Goal: Task Accomplishment & Management: Complete application form

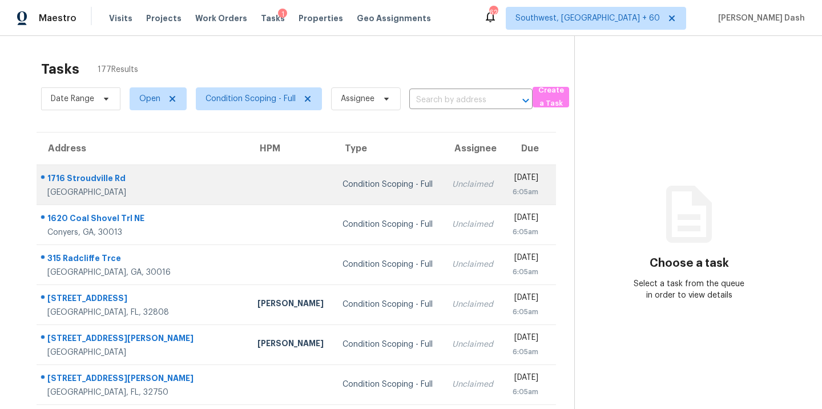
click at [342, 179] on div "Condition Scoping - Full" at bounding box center [387, 184] width 91 height 11
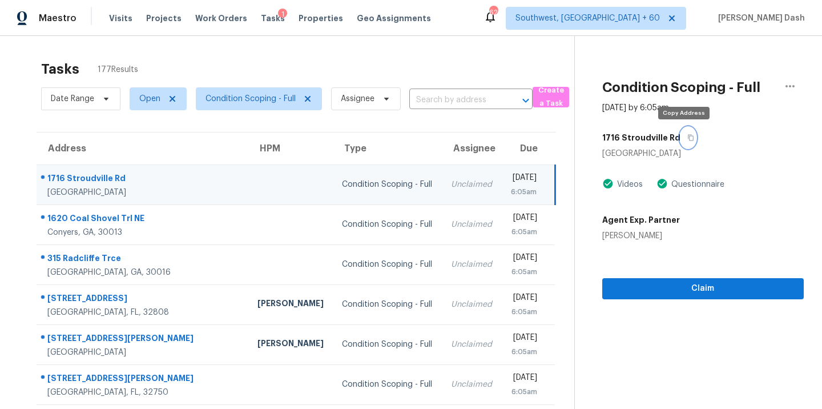
click at [687, 139] on icon "button" at bounding box center [690, 137] width 7 height 7
click at [427, 99] on input "text" at bounding box center [454, 100] width 91 height 18
paste input "11942 Lovejoy Crossing Way, Hampton, GA 30228"
type input "11942 Lovejoy Crossing Way, Hampton, GA 30228"
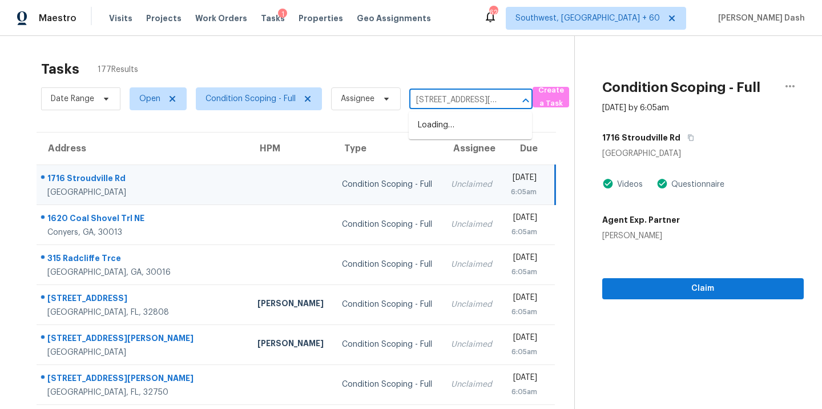
scroll to position [0, 99]
click at [429, 123] on li "11942 Lovejoy Crossing Way, Hampton, GA 30228" at bounding box center [470, 131] width 123 height 31
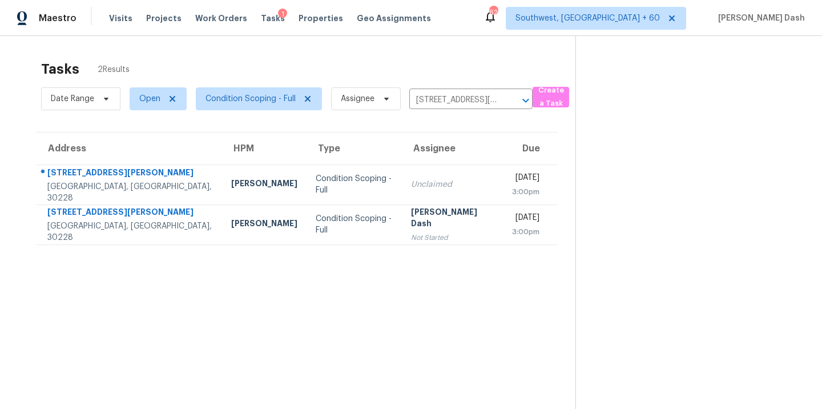
click at [306, 171] on td "Condition Scoping - Full" at bounding box center [353, 184] width 95 height 40
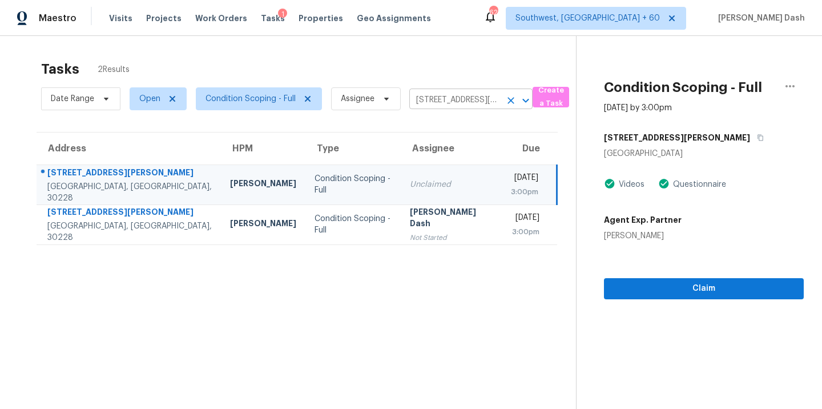
click at [444, 102] on input "11942 Lovejoy Crossing Way, Hampton, GA 30228" at bounding box center [454, 100] width 91 height 18
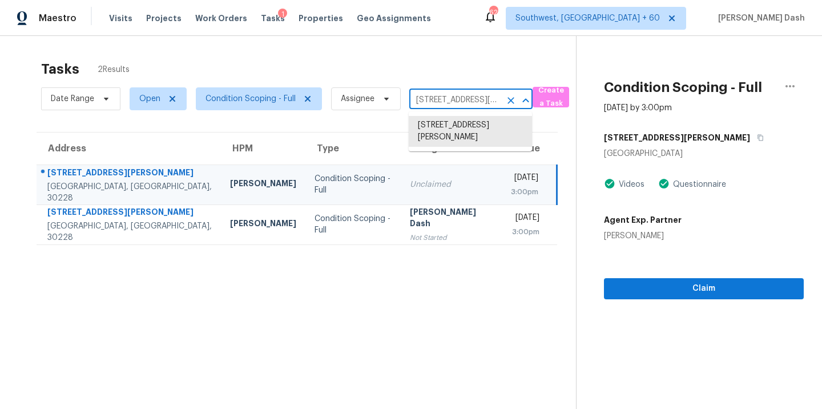
click at [444, 102] on input "11942 Lovejoy Crossing Way, Hampton, GA 30228" at bounding box center [454, 100] width 91 height 18
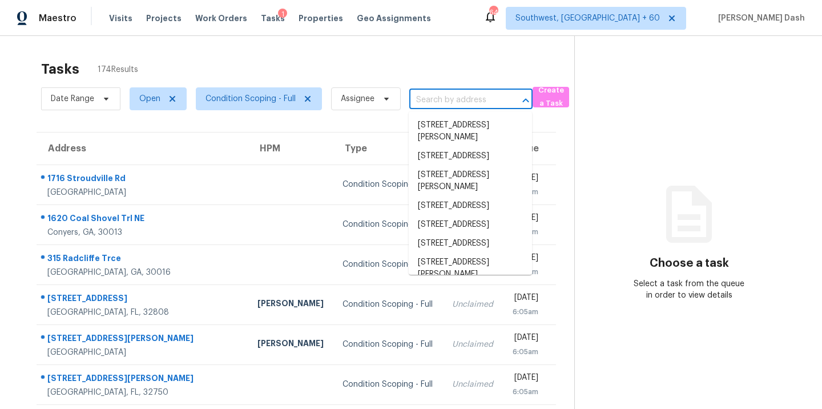
click at [451, 103] on input "text" at bounding box center [454, 100] width 91 height 18
paste input "[STREET_ADDRESS][PERSON_NAME]"
type input "[STREET_ADDRESS][PERSON_NAME]"
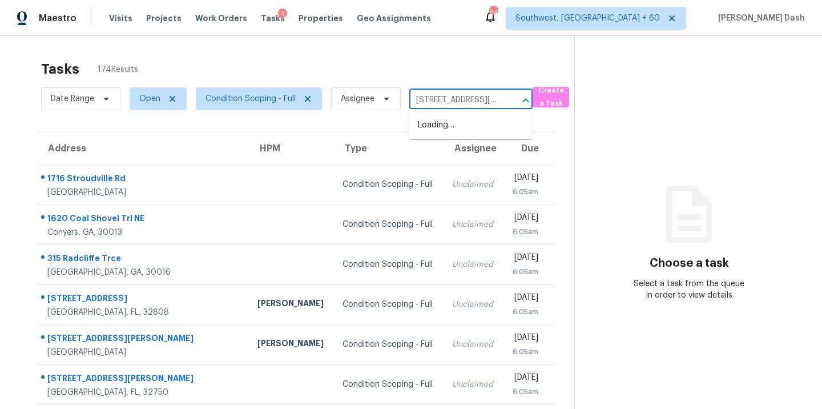
scroll to position [0, 99]
click at [447, 126] on li "[STREET_ADDRESS][PERSON_NAME]" at bounding box center [470, 131] width 123 height 31
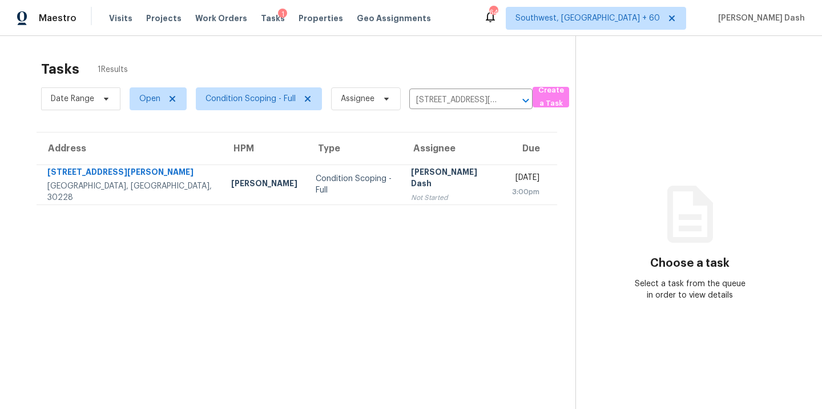
click at [402, 195] on td "[PERSON_NAME] Dash Not Started" at bounding box center [453, 184] width 102 height 40
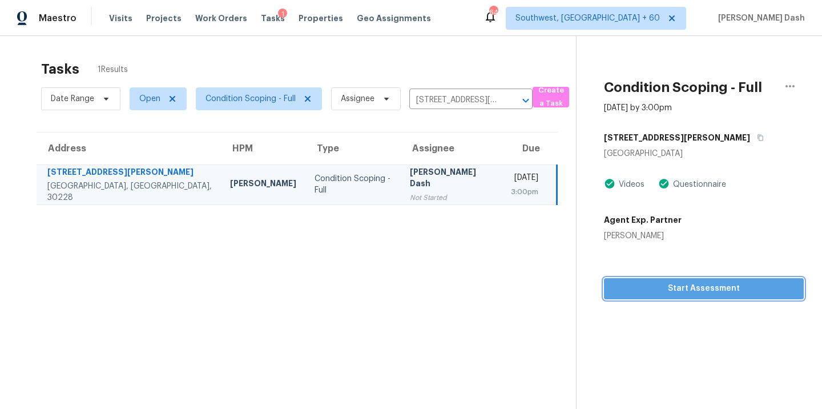
click at [718, 294] on span "Start Assessment" at bounding box center [703, 288] width 181 height 14
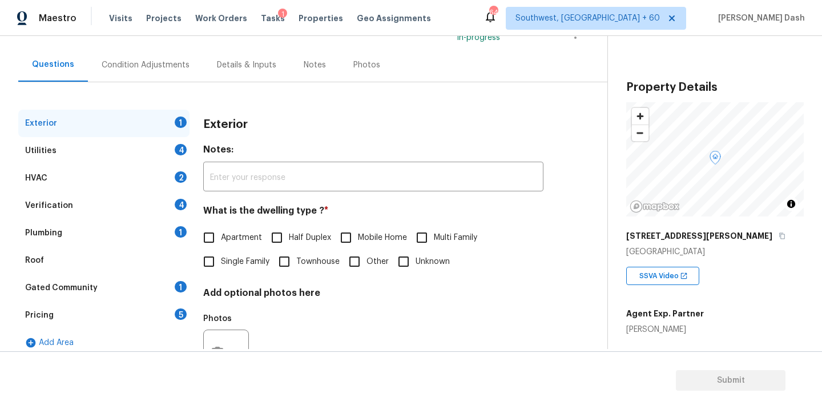
scroll to position [141, 0]
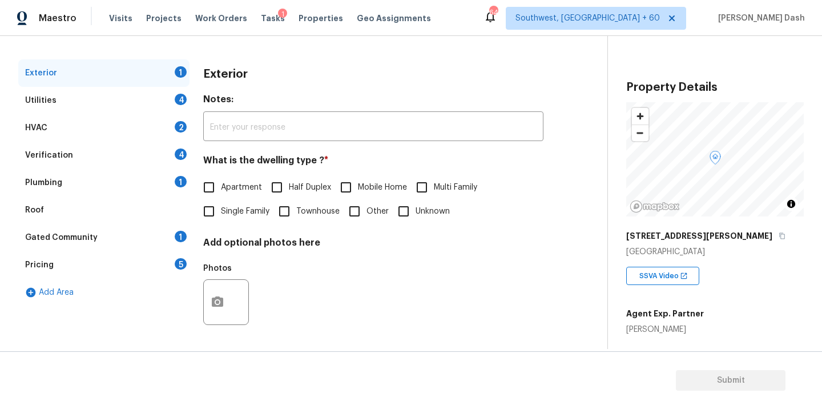
click at [224, 213] on span "Single Family" at bounding box center [245, 211] width 48 height 12
click at [221, 213] on input "Single Family" at bounding box center [209, 211] width 24 height 24
checkbox input "true"
click at [176, 91] on div "Utilities 4" at bounding box center [103, 100] width 171 height 27
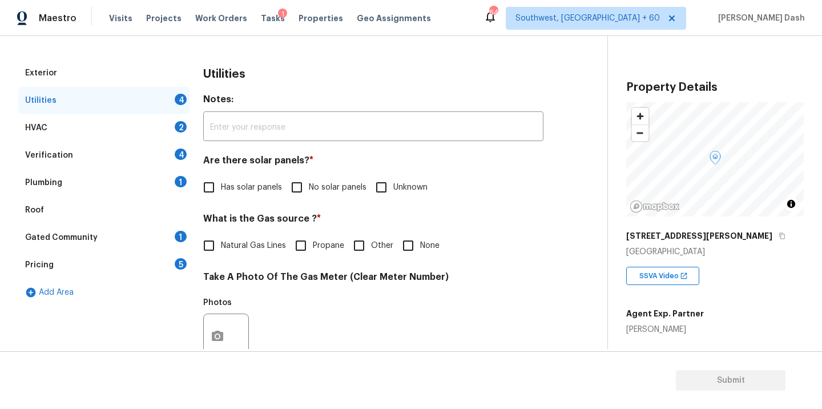
click at [356, 187] on span "No solar panels" at bounding box center [338, 187] width 58 height 12
click at [309, 187] on input "No solar panels" at bounding box center [297, 187] width 24 height 24
checkbox input "true"
click at [364, 247] on input "Other" at bounding box center [359, 245] width 24 height 24
checkbox input "true"
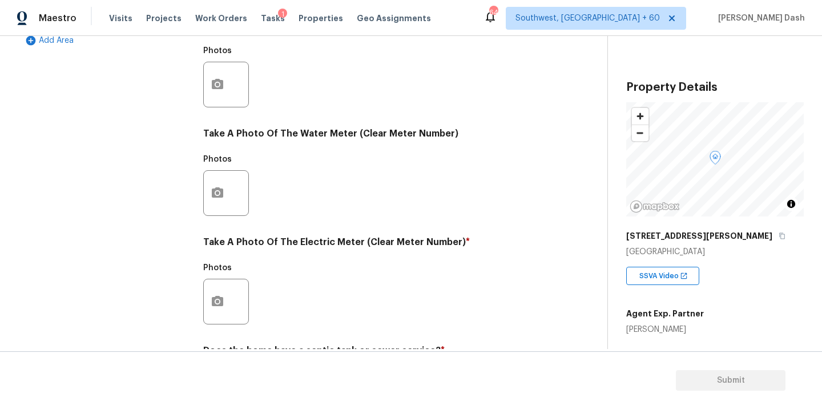
scroll to position [348, 0]
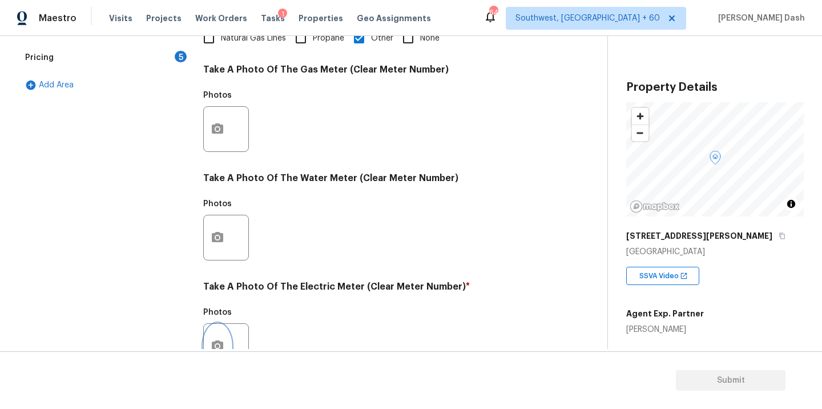
click at [220, 337] on button "button" at bounding box center [217, 346] width 27 height 45
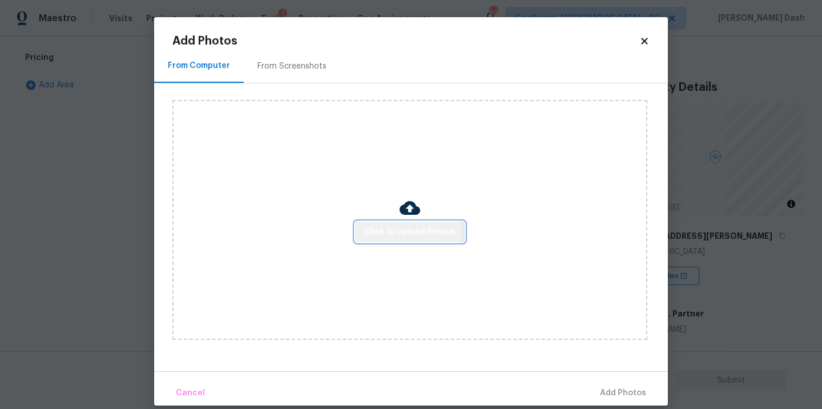
click at [393, 225] on span "Click to Upload Photos" at bounding box center [409, 232] width 91 height 14
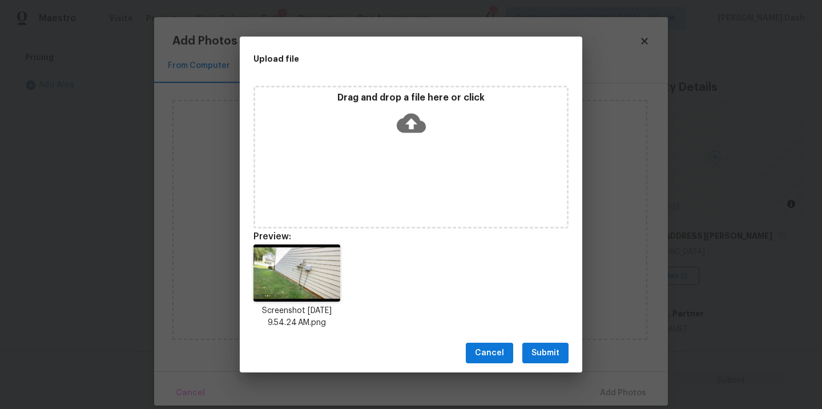
click at [556, 353] on span "Submit" at bounding box center [545, 353] width 28 height 14
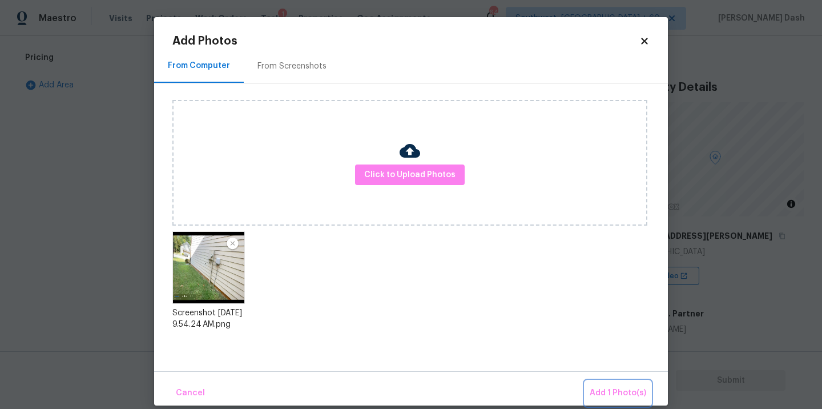
click at [609, 385] on button "Add 1 Photo(s)" at bounding box center [618, 393] width 66 height 25
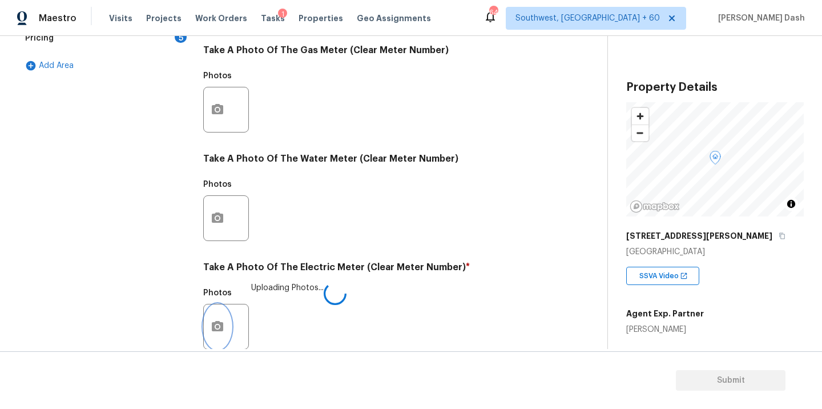
scroll to position [450, 0]
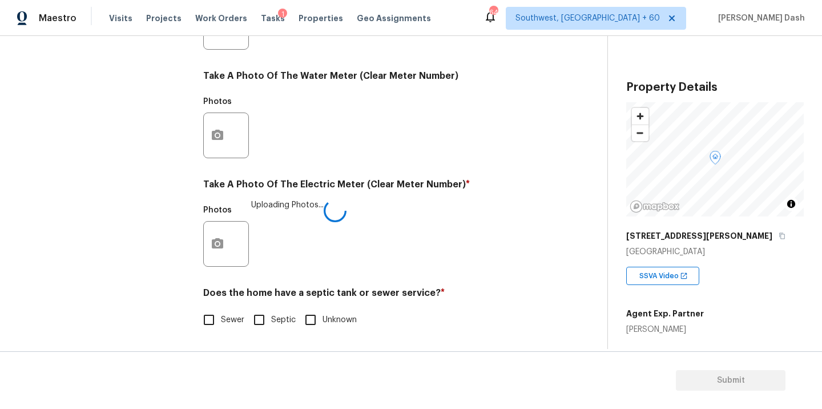
click at [223, 318] on span "Sewer" at bounding box center [232, 320] width 23 height 12
click at [221, 318] on input "Sewer" at bounding box center [209, 320] width 24 height 24
checkbox input "true"
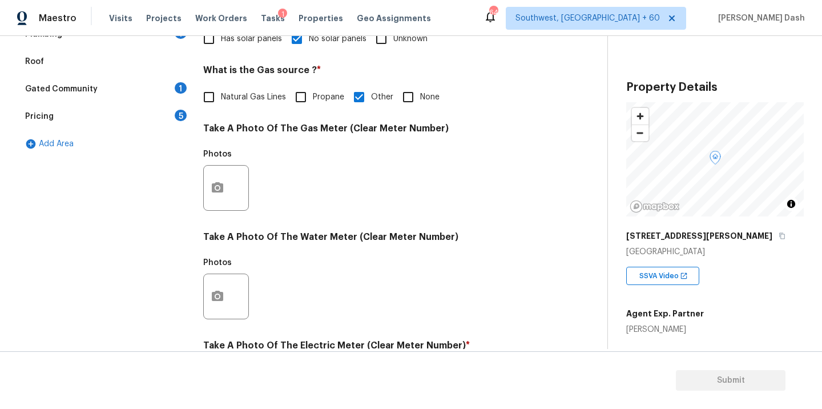
scroll to position [165, 0]
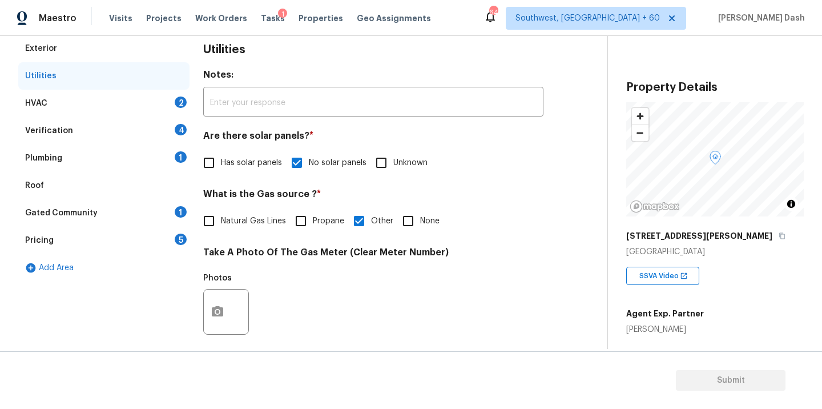
click at [156, 114] on div "HVAC 2" at bounding box center [103, 103] width 171 height 27
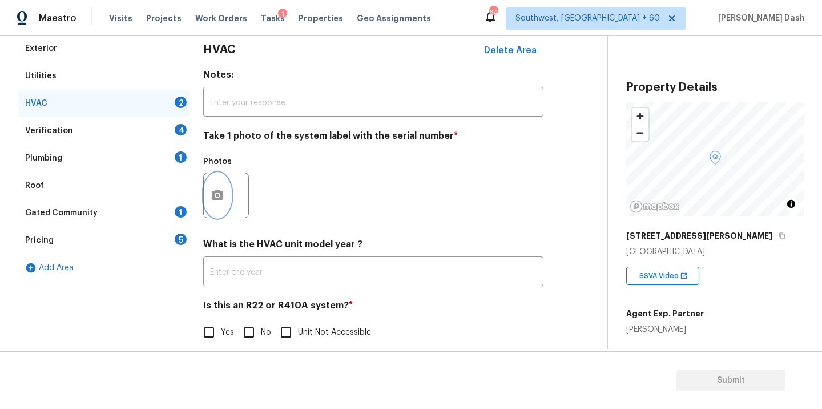
click at [212, 195] on icon "button" at bounding box center [217, 194] width 11 height 10
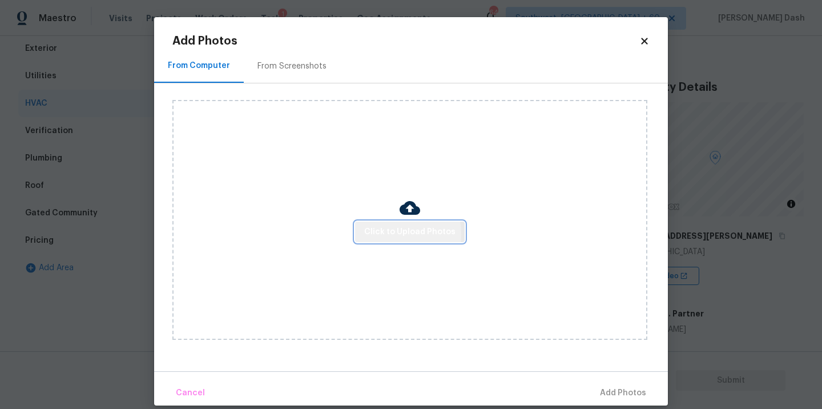
click at [387, 233] on span "Click to Upload Photos" at bounding box center [409, 232] width 91 height 14
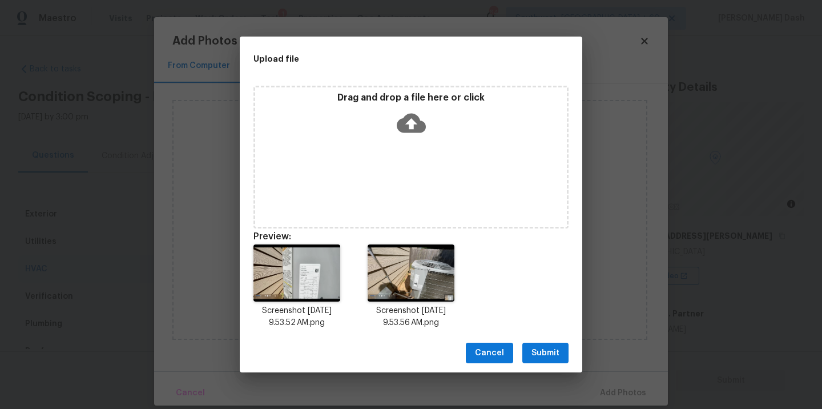
scroll to position [165, 0]
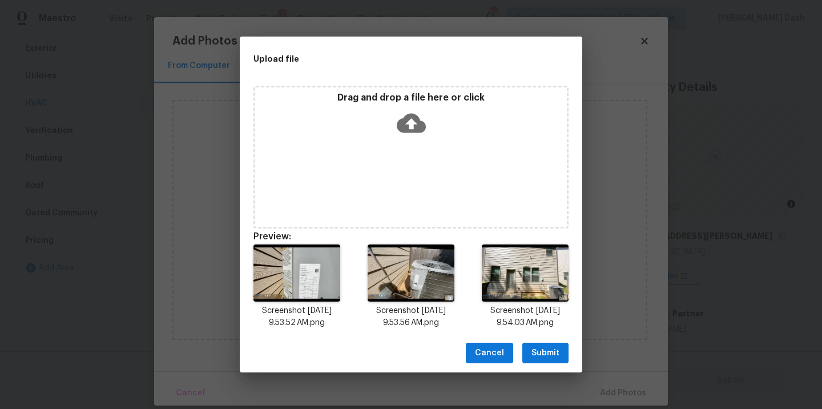
click at [532, 349] on span "Submit" at bounding box center [545, 353] width 28 height 14
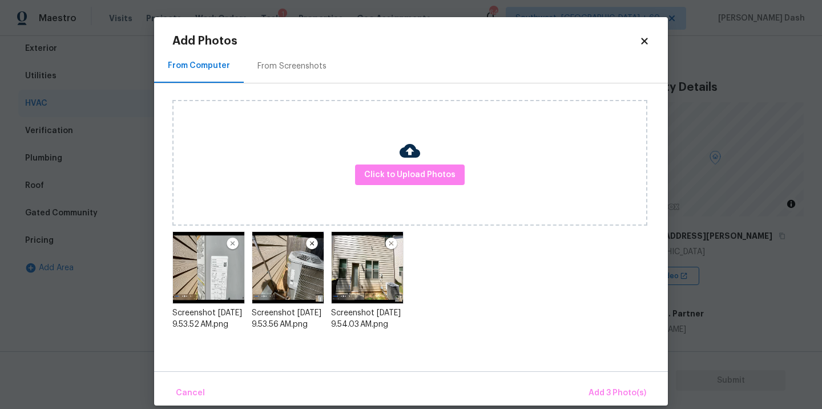
click at [616, 378] on div "Cancel Add 3 Photo(s)" at bounding box center [411, 388] width 514 height 34
click at [616, 390] on span "Add 3 Photo(s)" at bounding box center [617, 393] width 58 height 14
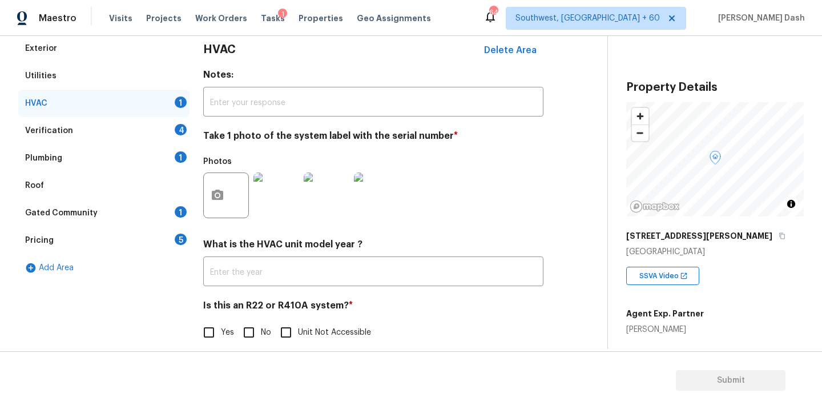
click at [291, 330] on input "Unit Not Accessible" at bounding box center [286, 332] width 24 height 24
checkbox input "true"
click at [244, 282] on input "text" at bounding box center [373, 272] width 340 height 27
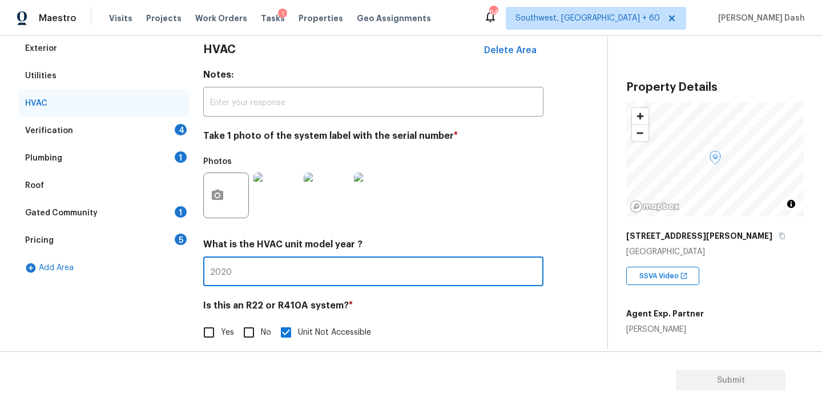
type input "2020"
click at [184, 321] on div "Exterior Utilities HVAC Verification 4 Plumbing 1 Roof Gated Community 1 Pricin…" at bounding box center [103, 196] width 171 height 323
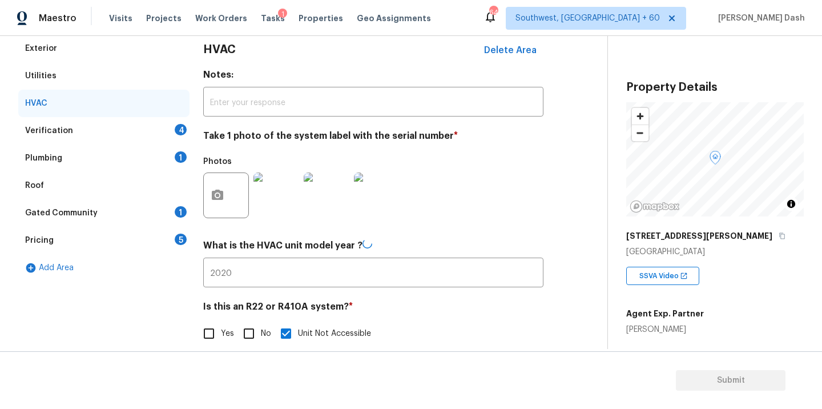
click at [221, 339] on label "Yes" at bounding box center [215, 333] width 37 height 24
click at [221, 339] on input "Yes" at bounding box center [209, 333] width 24 height 24
checkbox input "true"
checkbox input "false"
click at [165, 318] on div "Exterior Utilities HVAC Verification 4 Plumbing 1 Roof Gated Community 1 Pricin…" at bounding box center [103, 197] width 171 height 325
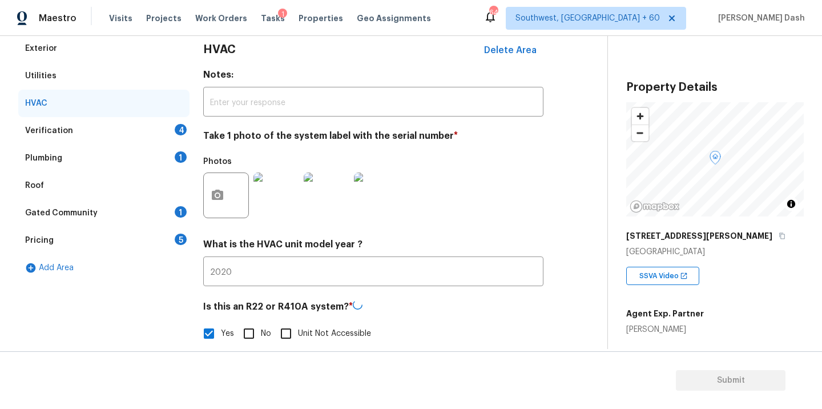
click at [172, 122] on div "Verification 4" at bounding box center [103, 130] width 171 height 27
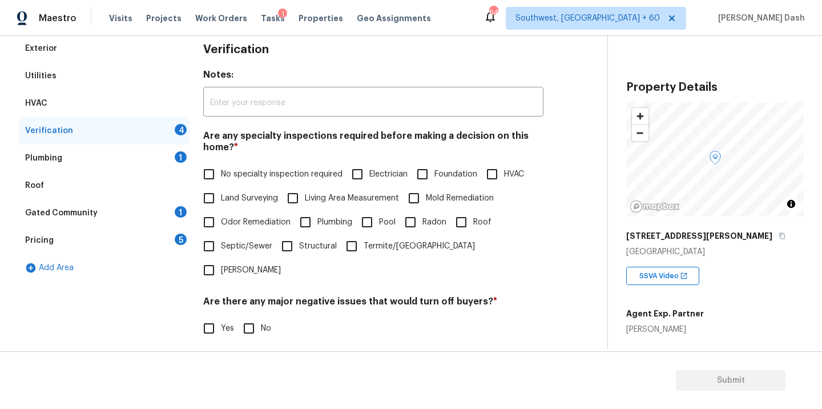
click at [242, 177] on span "No specialty inspection required" at bounding box center [282, 174] width 122 height 12
click at [221, 177] on input "No specialty inspection required" at bounding box center [209, 174] width 24 height 24
checkbox input "true"
click at [242, 317] on input "No" at bounding box center [249, 329] width 24 height 24
checkbox input "true"
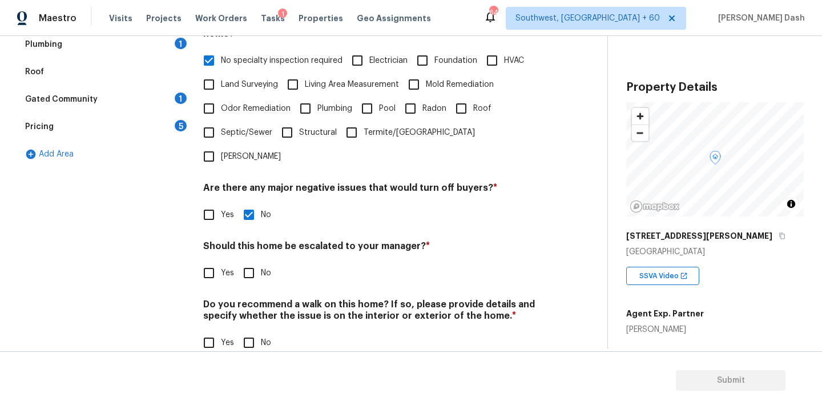
scroll to position [278, 0]
click at [246, 262] on input "No" at bounding box center [249, 274] width 24 height 24
checkbox input "true"
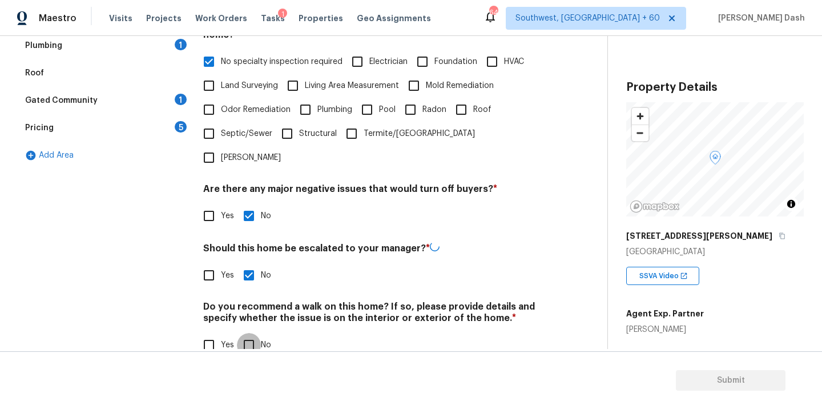
click at [246, 333] on input "No" at bounding box center [249, 345] width 24 height 24
checkbox input "true"
click at [169, 48] on div "Plumbing 1" at bounding box center [103, 45] width 171 height 27
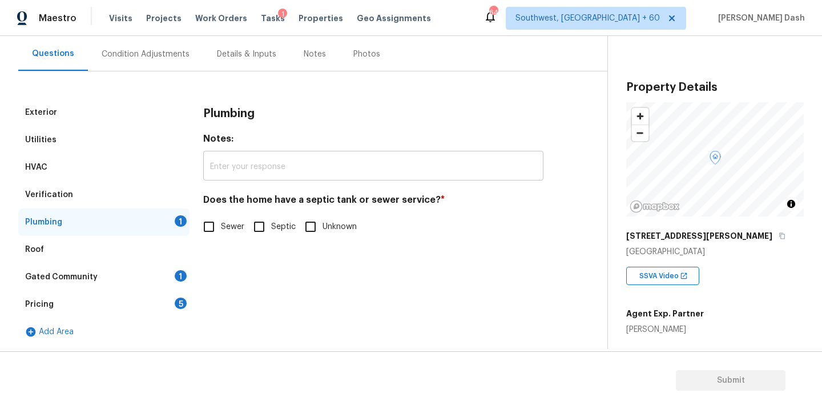
scroll to position [102, 0]
click at [219, 235] on input "Sewer" at bounding box center [209, 227] width 24 height 24
checkbox input "true"
click at [173, 276] on div "Gated Community 1" at bounding box center [103, 276] width 171 height 27
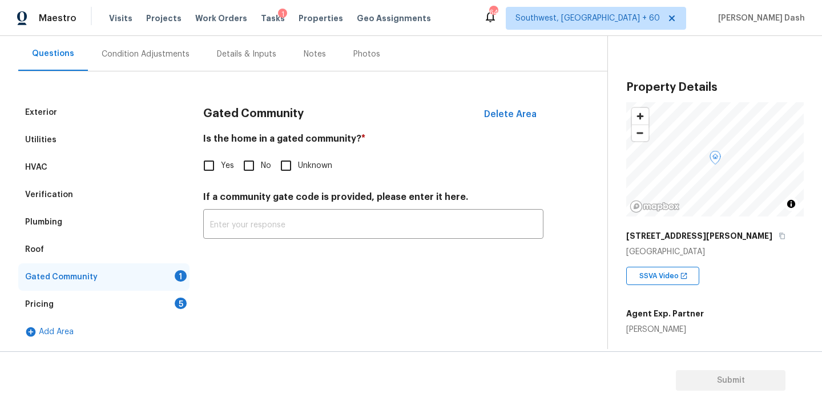
click at [247, 175] on input "No" at bounding box center [249, 165] width 24 height 24
checkbox input "true"
click at [181, 301] on div "5" at bounding box center [181, 302] width 12 height 11
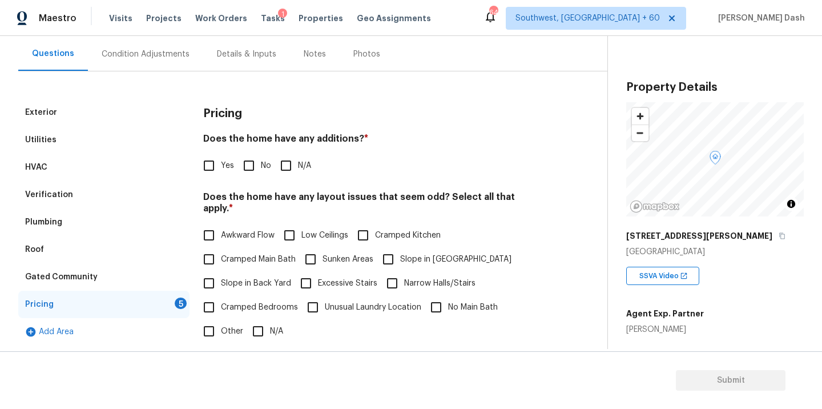
click at [245, 163] on input "No" at bounding box center [249, 165] width 24 height 24
checkbox input "true"
click at [227, 277] on span "Slope in Back Yard" at bounding box center [256, 283] width 70 height 12
click at [221, 271] on input "Slope in Back Yard" at bounding box center [209, 283] width 24 height 24
checkbox input "true"
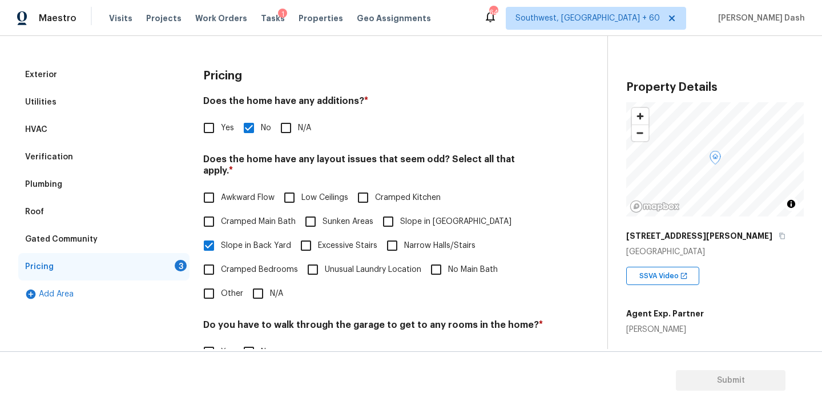
scroll to position [205, 0]
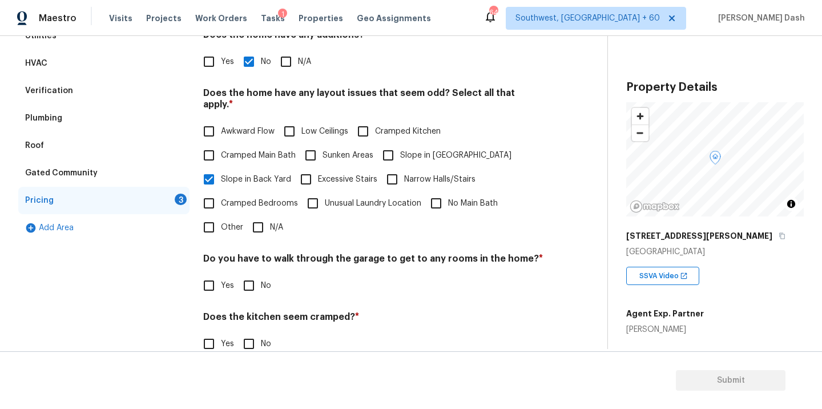
click at [211, 215] on input "Other" at bounding box center [209, 227] width 24 height 24
checkbox input "true"
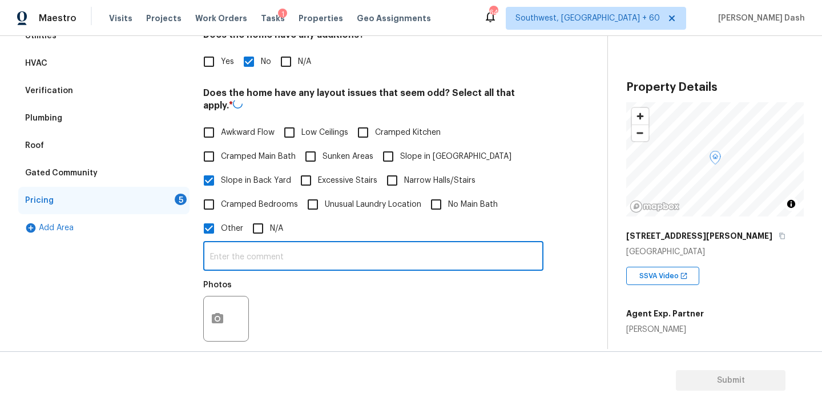
click at [237, 244] on input "text" at bounding box center [373, 257] width 340 height 27
click at [295, 245] on input "The back yard hnas monor slope." at bounding box center [373, 255] width 340 height 27
click at [274, 244] on input "The back yard hnas minor slope." at bounding box center [373, 255] width 340 height 27
click at [358, 242] on input "The back yard has minor slope." at bounding box center [373, 255] width 340 height 27
type input "The back yard has minor slope. Hence odd layout."
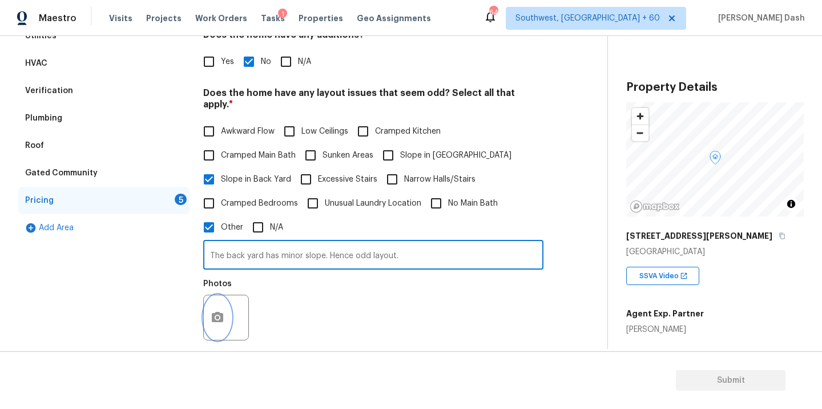
click at [221, 297] on button "button" at bounding box center [217, 317] width 27 height 45
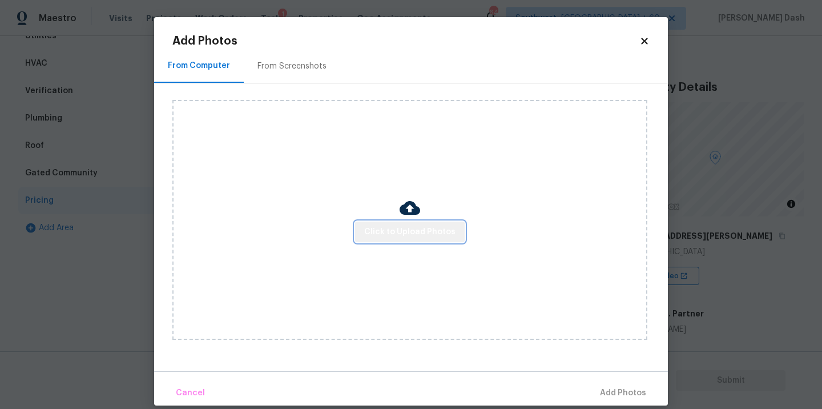
click at [418, 228] on span "Click to Upload Photos" at bounding box center [409, 232] width 91 height 14
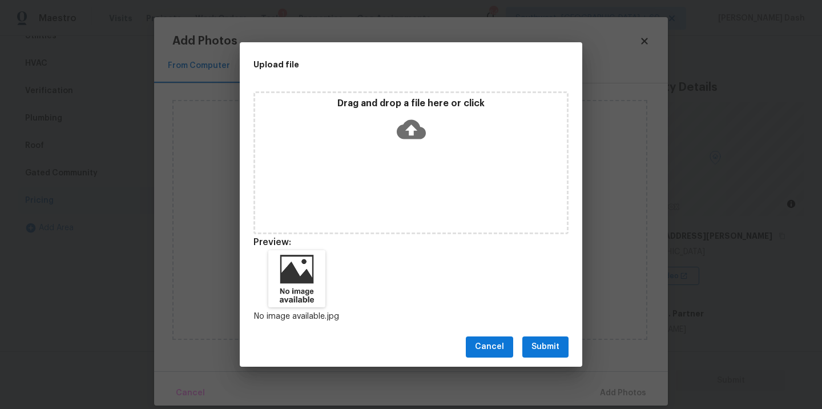
click at [410, 152] on div at bounding box center [410, 152] width 0 height 0
click at [551, 350] on span "Submit" at bounding box center [545, 346] width 28 height 14
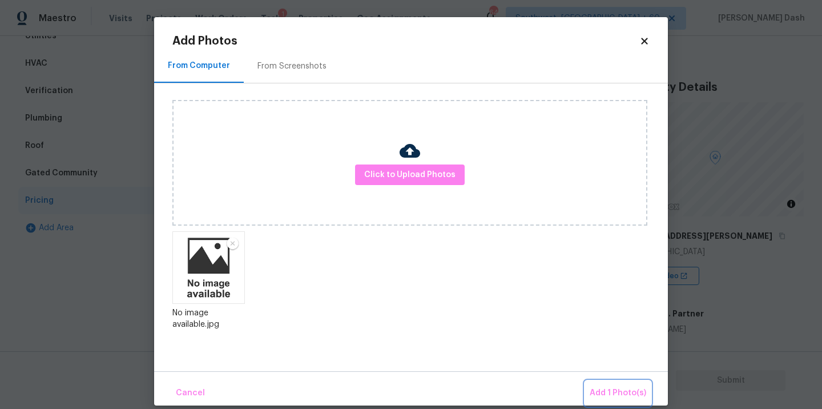
click at [641, 401] on button "Add 1 Photo(s)" at bounding box center [618, 393] width 66 height 25
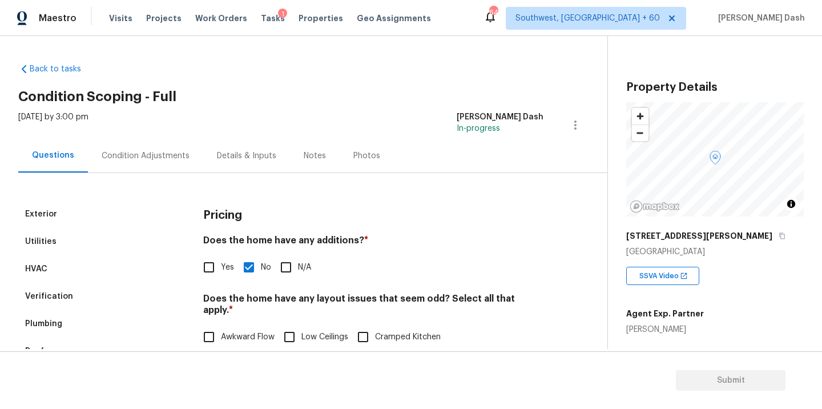
scroll to position [205, 0]
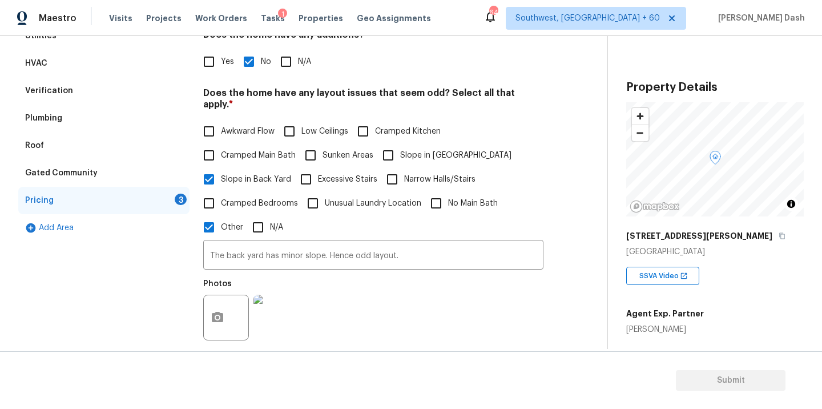
click at [353, 310] on div "Photos" at bounding box center [373, 310] width 340 height 74
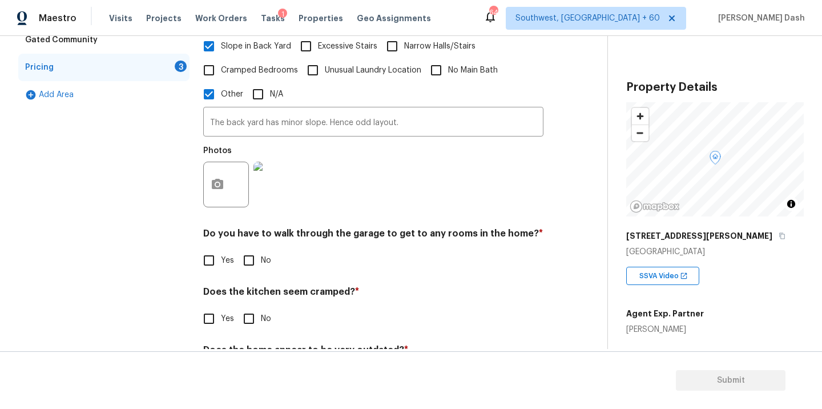
scroll to position [384, 0]
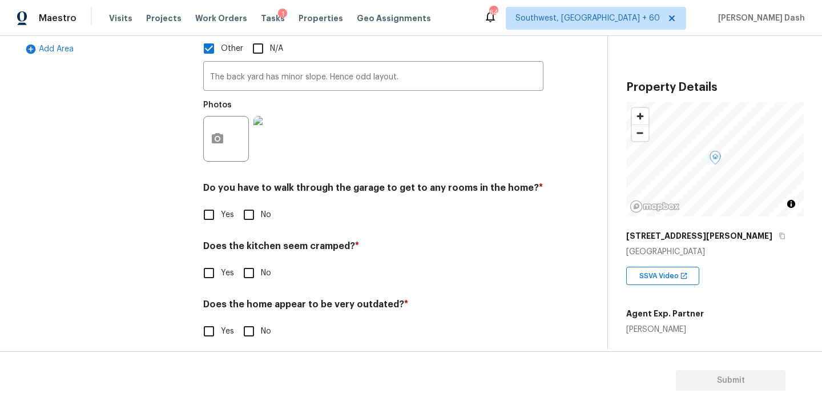
drag, startPoint x: 254, startPoint y: 205, endPoint x: 253, endPoint y: 239, distance: 33.7
click at [254, 205] on input "No" at bounding box center [249, 215] width 24 height 24
checkbox input "true"
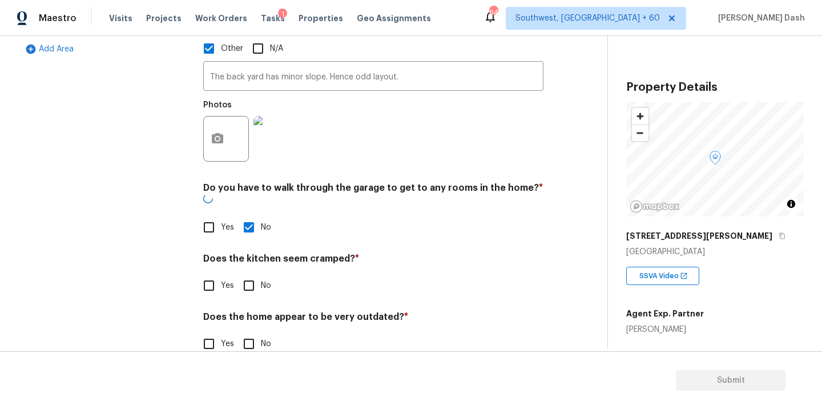
click at [253, 273] on input "No" at bounding box center [249, 285] width 24 height 24
checkbox input "true"
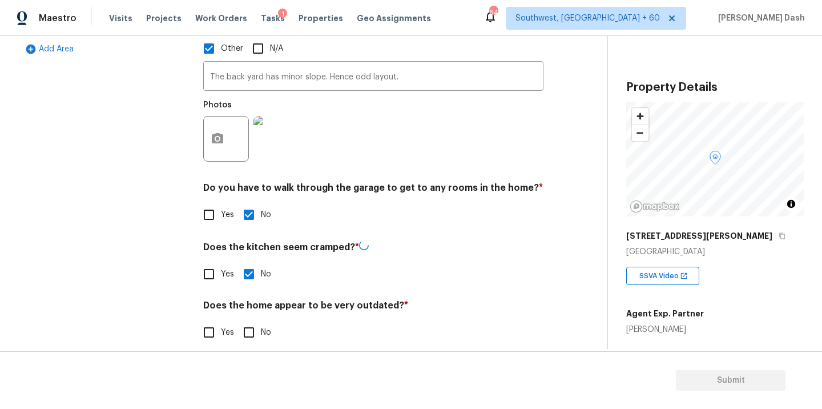
click at [253, 343] on div "Pricing Does the home have any additions? * Yes No N/A Does the home have any l…" at bounding box center [373, 86] width 340 height 541
click at [253, 319] on input "No" at bounding box center [249, 331] width 24 height 24
checkbox input "true"
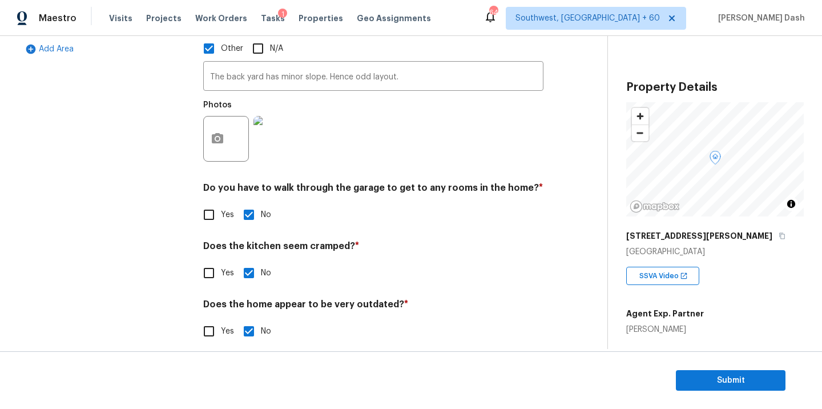
click at [278, 127] on img at bounding box center [276, 139] width 46 height 46
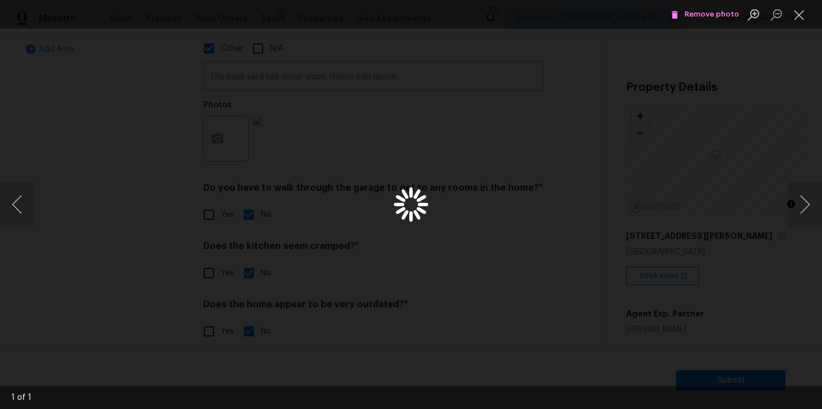
click at [696, 25] on li "Remove photo" at bounding box center [705, 14] width 74 height 29
click at [696, 18] on span "Remove photo" at bounding box center [704, 14] width 68 height 13
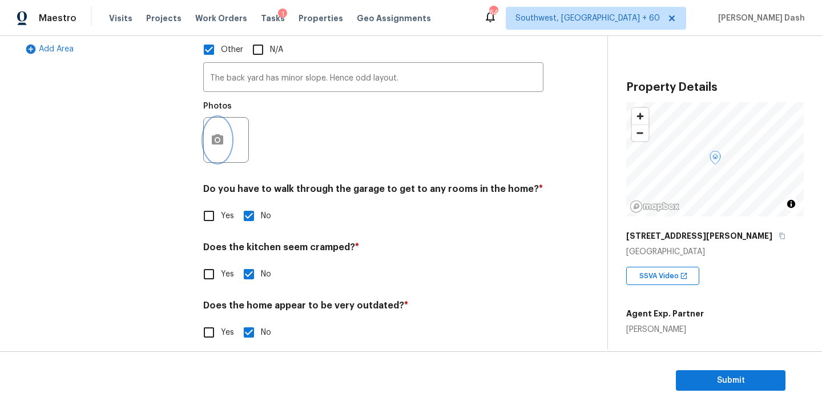
click at [215, 140] on button "button" at bounding box center [217, 140] width 27 height 45
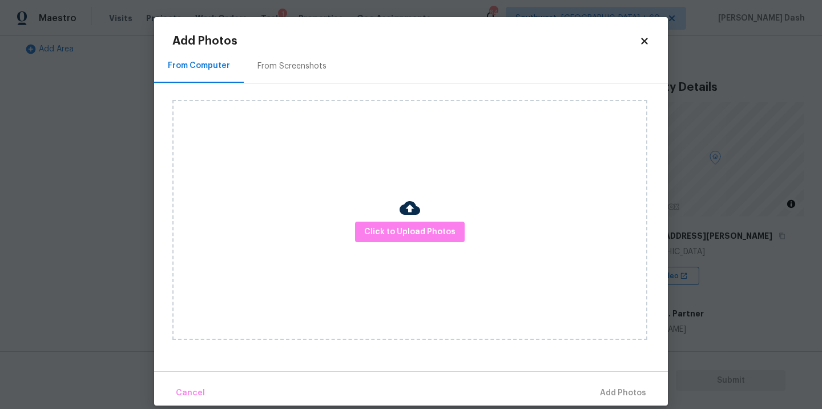
click at [419, 220] on div at bounding box center [409, 209] width 21 height 24
click at [421, 233] on span "Click to Upload Photos" at bounding box center [409, 232] width 91 height 14
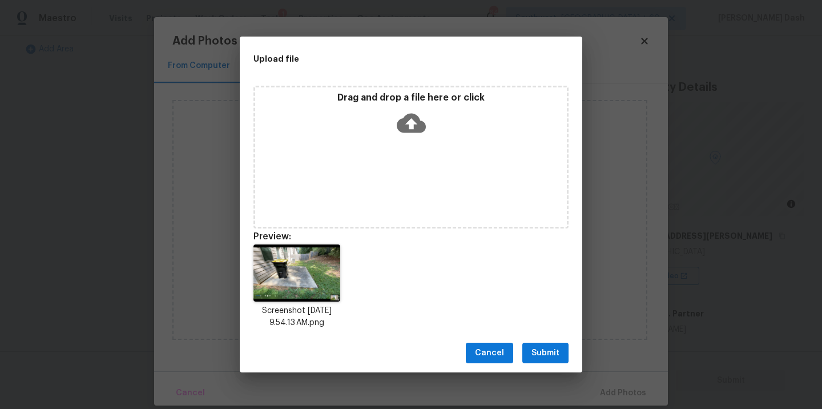
click at [540, 342] on button "Submit" at bounding box center [545, 352] width 46 height 21
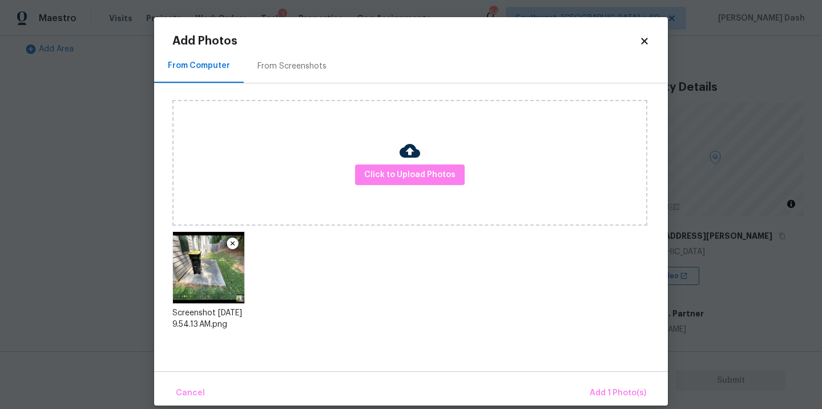
click at [601, 377] on div "Cancel Add 1 Photo(s)" at bounding box center [411, 388] width 514 height 34
click at [627, 398] on span "Add 1 Photo(s)" at bounding box center [617, 393] width 56 height 14
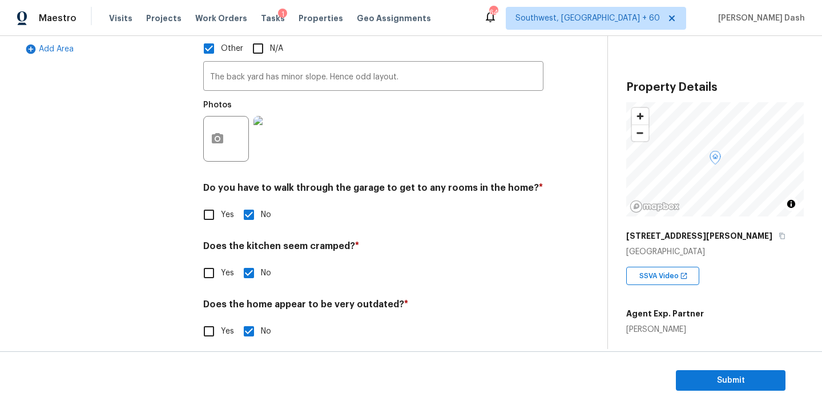
click at [552, 299] on div "Exterior Utilities HVAC Verification Plumbing Roof Gated Community Pricing Add …" at bounding box center [298, 86] width 561 height 540
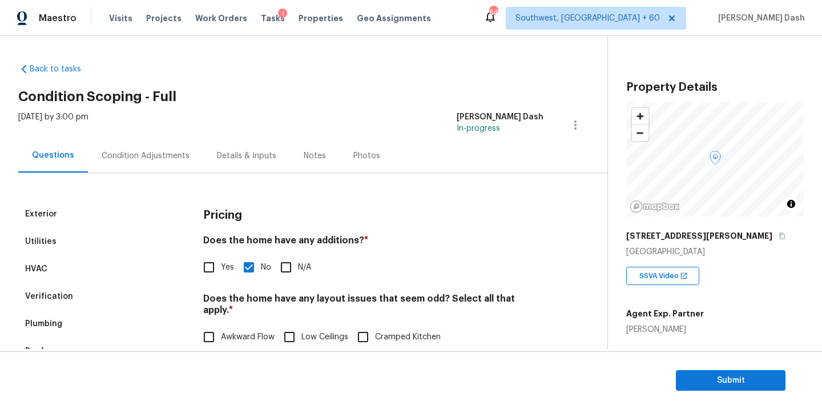
click at [144, 144] on div "Condition Adjustments" at bounding box center [145, 156] width 115 height 34
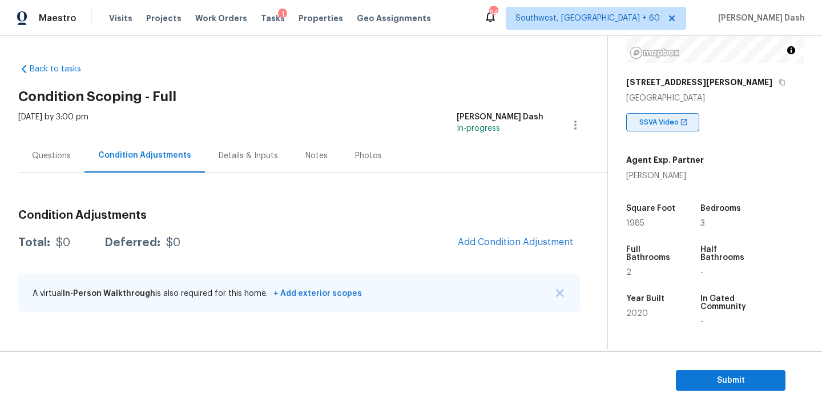
scroll to position [171, 0]
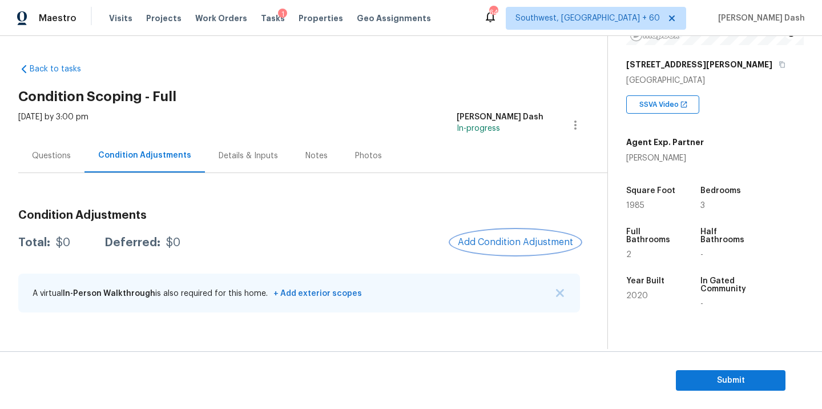
click at [534, 237] on span "Add Condition Adjustment" at bounding box center [515, 242] width 115 height 10
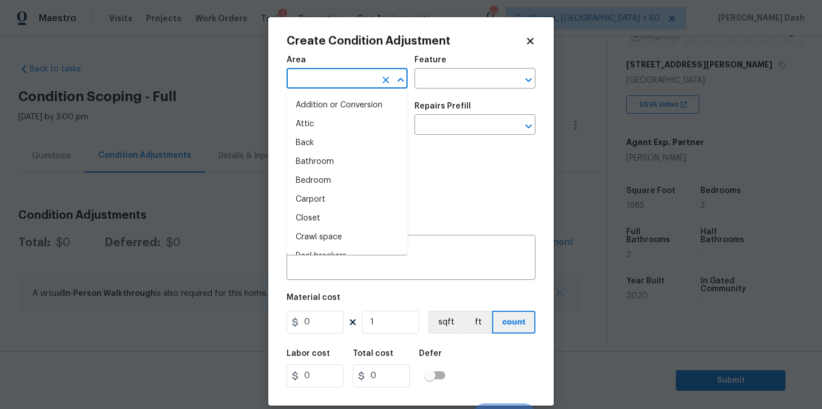
click at [343, 78] on input "text" at bounding box center [330, 80] width 89 height 18
type input "ex"
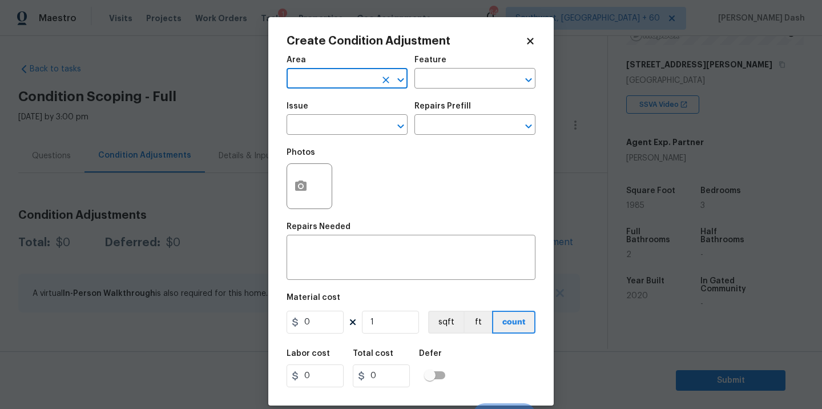
click at [350, 73] on input "text" at bounding box center [330, 80] width 89 height 18
click at [323, 124] on li "Exterior Overall" at bounding box center [346, 124] width 121 height 19
type input "Exterior Overall"
click at [303, 199] on button "button" at bounding box center [300, 186] width 27 height 45
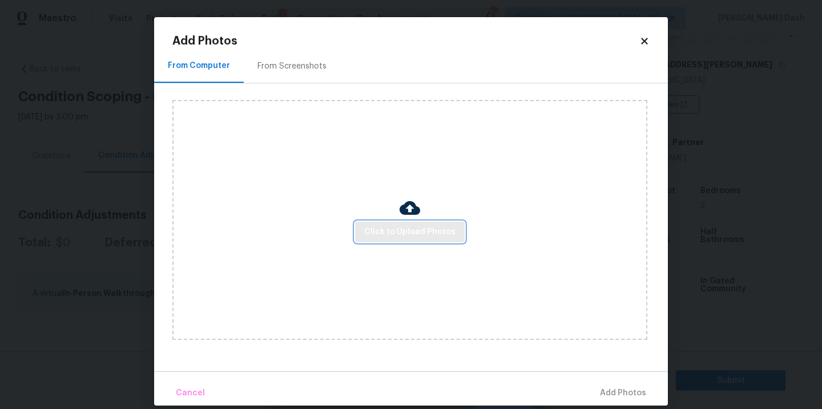
click at [438, 235] on span "Click to Upload Photos" at bounding box center [409, 232] width 91 height 14
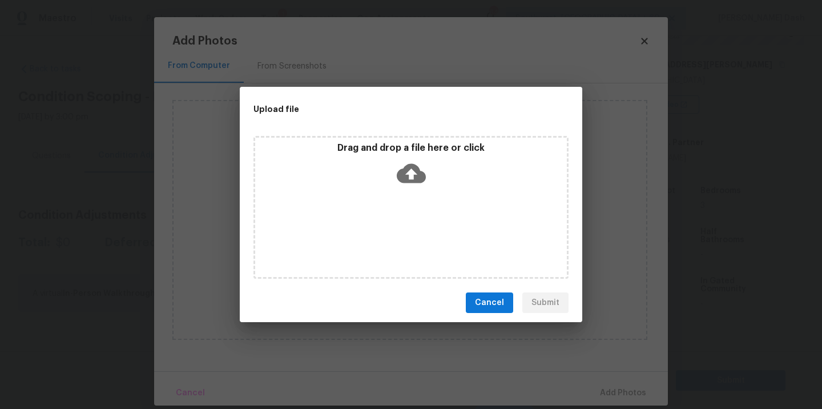
click at [438, 235] on div "Drag and drop a file here or click" at bounding box center [410, 207] width 315 height 143
